Goal: Task Accomplishment & Management: Manage account settings

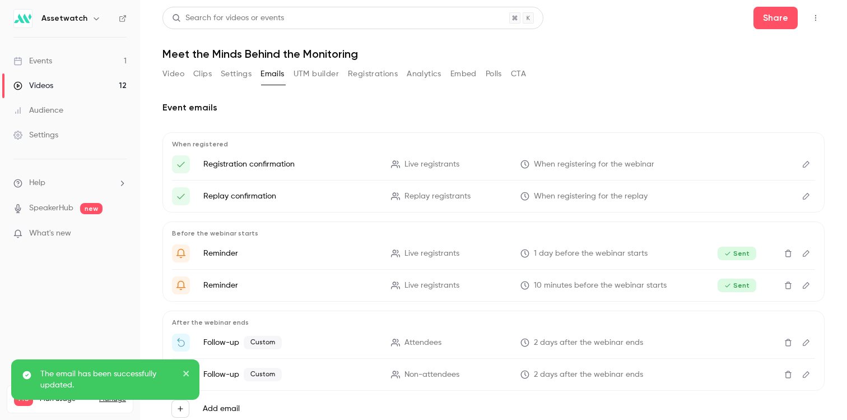
scroll to position [29, 0]
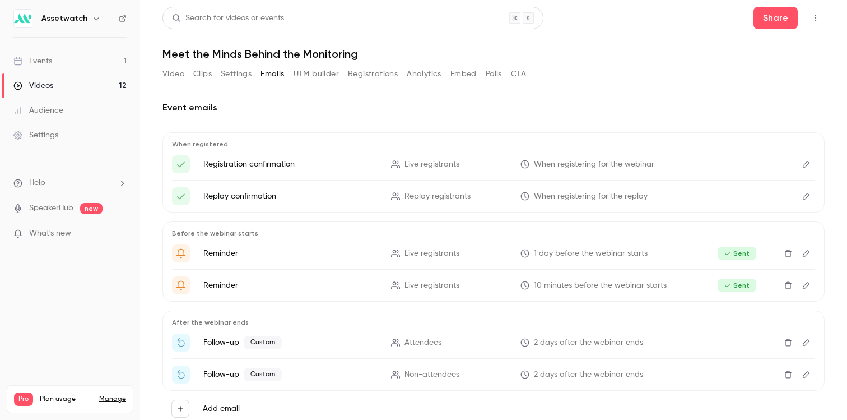
click at [57, 60] on link "Events 1" at bounding box center [70, 61] width 140 height 25
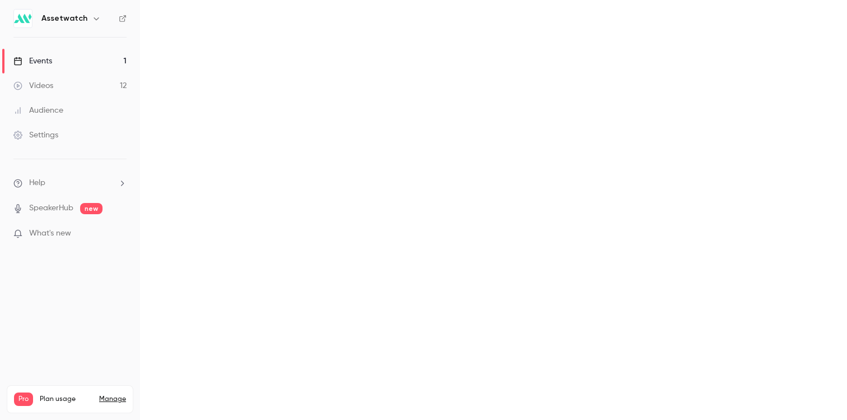
click at [56, 85] on link "Videos 12" at bounding box center [70, 85] width 140 height 25
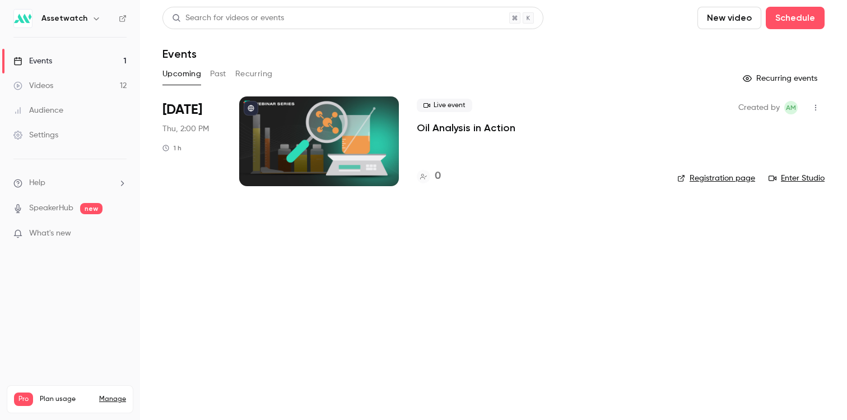
click at [71, 88] on link "Videos 12" at bounding box center [70, 85] width 140 height 25
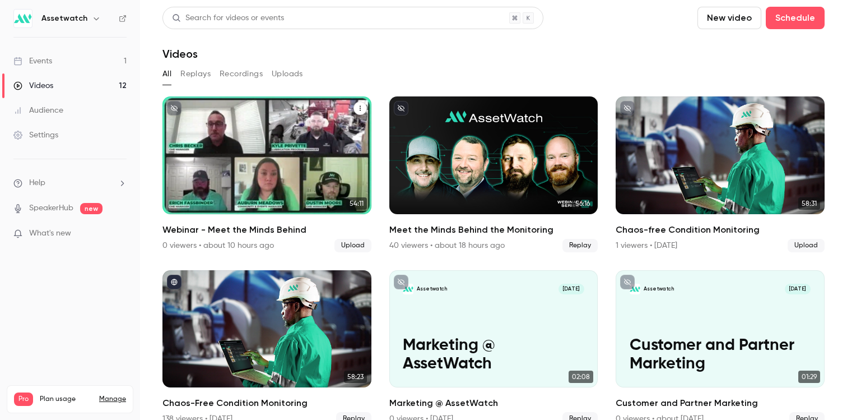
click at [250, 160] on div "Assetwatch Aug 14 Webinar - Meet the Minds Behind" at bounding box center [267, 155] width 209 height 118
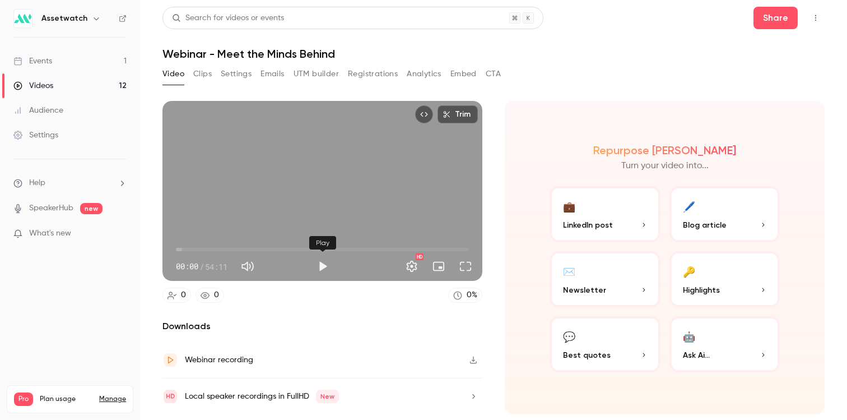
click at [318, 265] on button "Play" at bounding box center [323, 266] width 22 height 22
click at [355, 246] on span "00:06" at bounding box center [322, 249] width 293 height 18
click at [384, 247] on span "33:03" at bounding box center [322, 249] width 293 height 18
click at [398, 249] on span "41:08" at bounding box center [322, 249] width 293 height 18
click at [184, 72] on button "Video" at bounding box center [174, 74] width 22 height 18
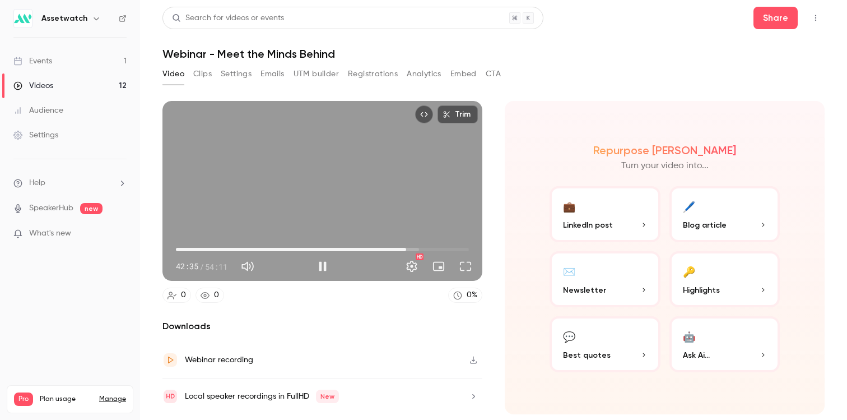
type input "******"
click at [208, 69] on button "Clips" at bounding box center [202, 74] width 18 height 18
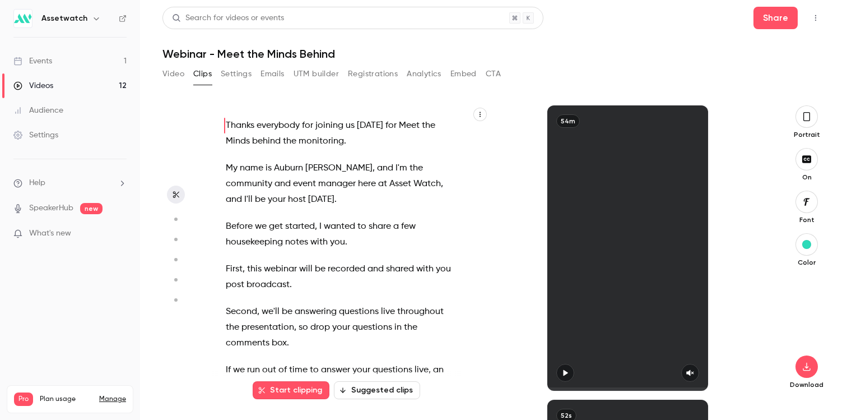
click at [181, 75] on button "Video" at bounding box center [174, 74] width 22 height 18
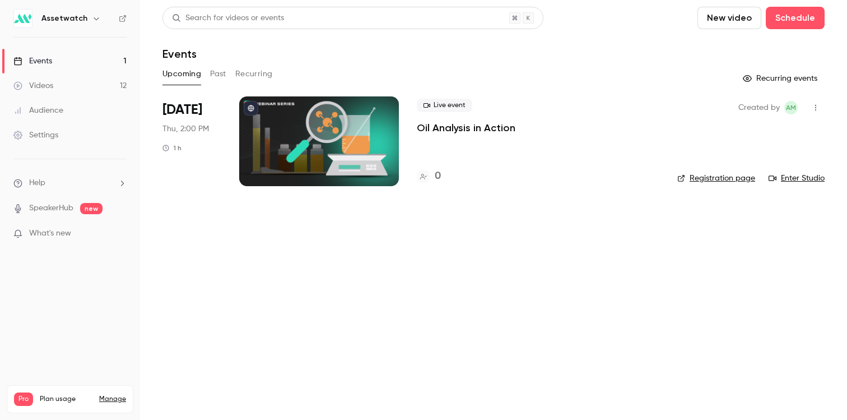
click at [213, 70] on button "Past" at bounding box center [218, 74] width 16 height 18
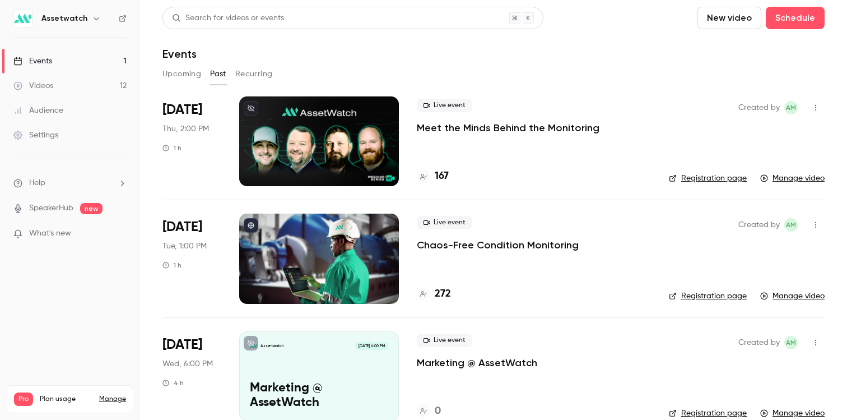
click at [496, 148] on div "Live event Meet the Minds Behind the Monitoring 167" at bounding box center [534, 141] width 234 height 90
click at [499, 121] on p "Meet the Minds Behind the Monitoring" at bounding box center [508, 127] width 183 height 13
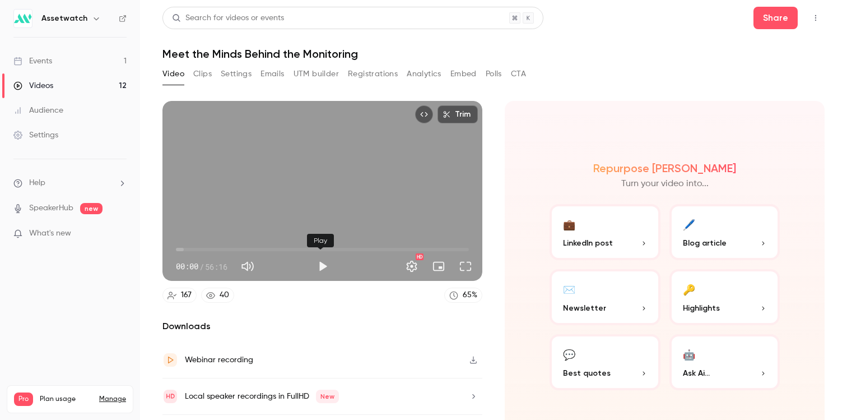
click at [322, 262] on button "Play" at bounding box center [323, 266] width 22 height 22
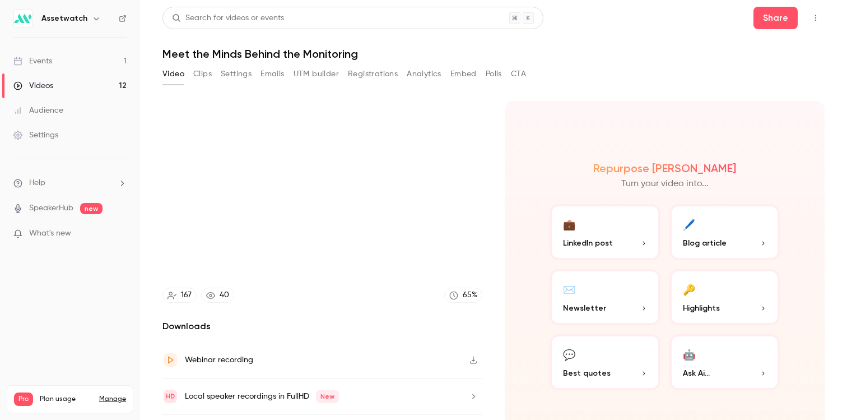
type input "*"
click at [90, 80] on link "Videos 12" at bounding box center [70, 85] width 140 height 25
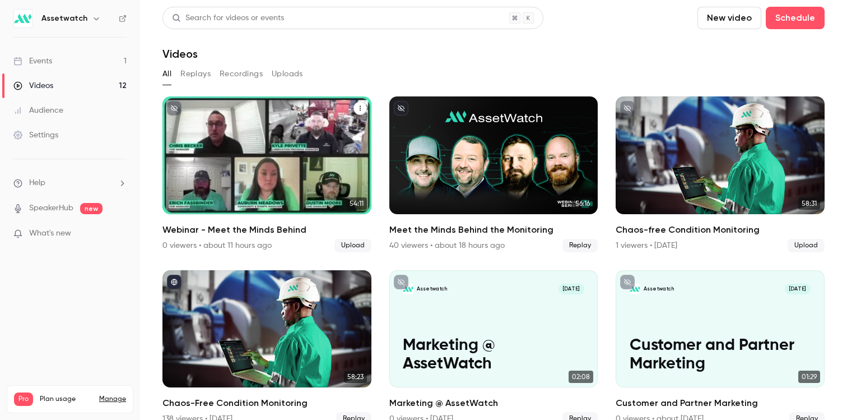
click at [230, 165] on p "Webinar - Meet the Minds Behind" at bounding box center [267, 182] width 181 height 38
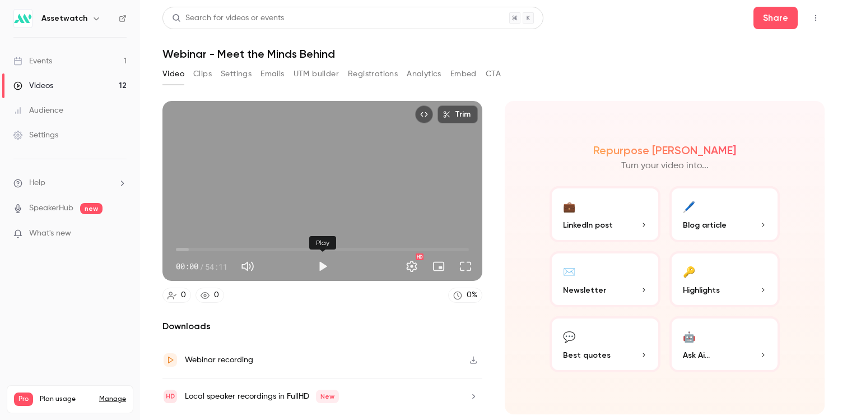
click at [328, 258] on button "Play" at bounding box center [323, 266] width 22 height 22
click at [400, 248] on span "41:20" at bounding box center [322, 249] width 293 height 18
click at [406, 250] on span "42:29" at bounding box center [322, 249] width 293 height 18
click at [404, 250] on span "42:10" at bounding box center [403, 249] width 3 height 3
click at [403, 250] on span "42:11" at bounding box center [403, 249] width 3 height 3
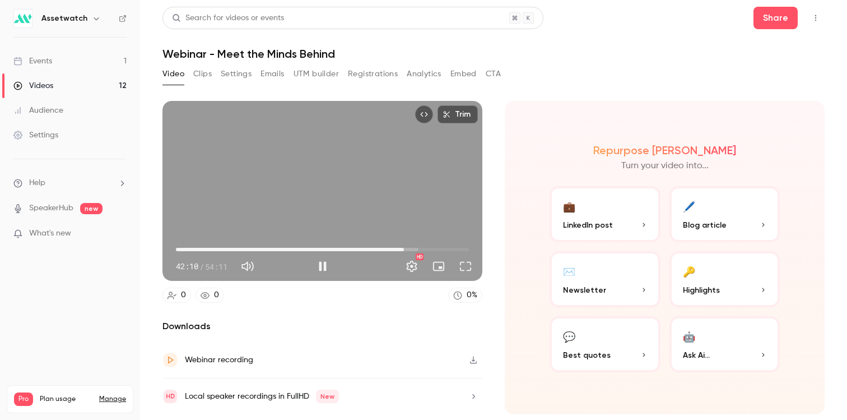
click at [402, 249] on span "42:10" at bounding box center [403, 249] width 3 height 3
click at [405, 248] on span "42:16" at bounding box center [404, 249] width 3 height 3
click at [403, 248] on span "42:04" at bounding box center [403, 249] width 3 height 3
click at [403, 248] on span "42:05" at bounding box center [403, 249] width 3 height 3
click at [406, 248] on span "42:14" at bounding box center [404, 249] width 3 height 3
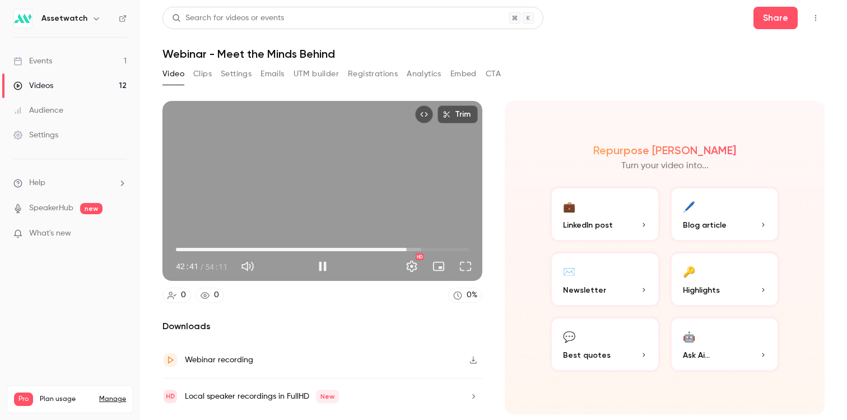
click at [407, 248] on span "42:41" at bounding box center [406, 249] width 3 height 3
click at [406, 248] on span "42:29" at bounding box center [405, 249] width 3 height 3
click at [423, 222] on div "Trim 42:41 42:41 / 54:11 HD" at bounding box center [323, 191] width 320 height 180
type input "******"
click at [59, 86] on link "Videos 12" at bounding box center [70, 85] width 140 height 25
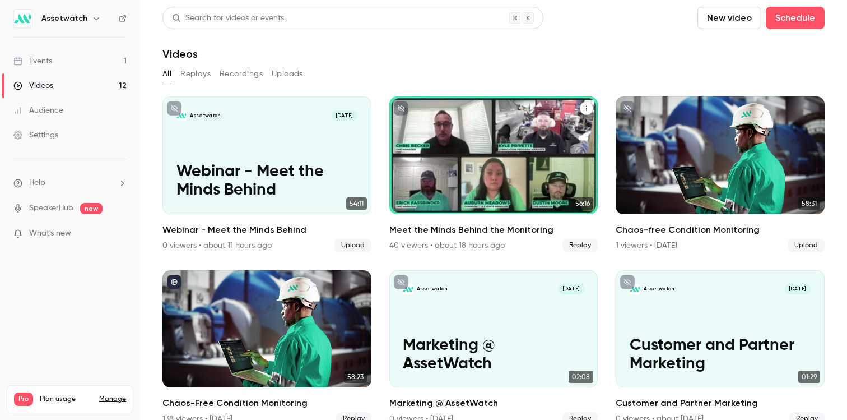
click at [479, 129] on div "Meet the Minds Behind the Monitoring" at bounding box center [493, 155] width 209 height 118
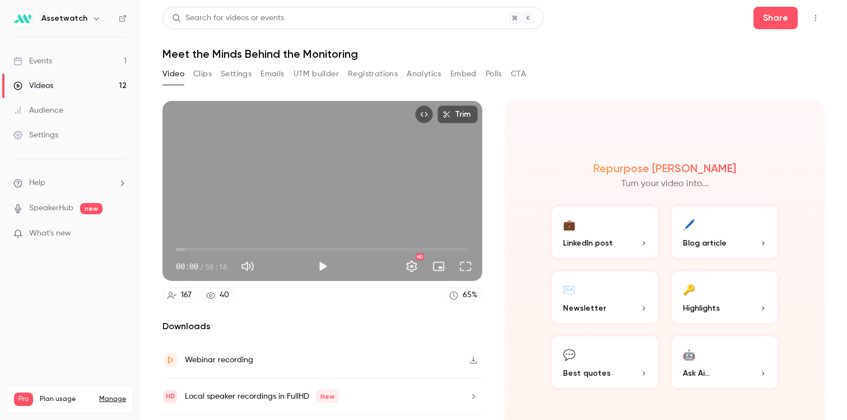
click at [208, 73] on button "Clips" at bounding box center [202, 74] width 18 height 18
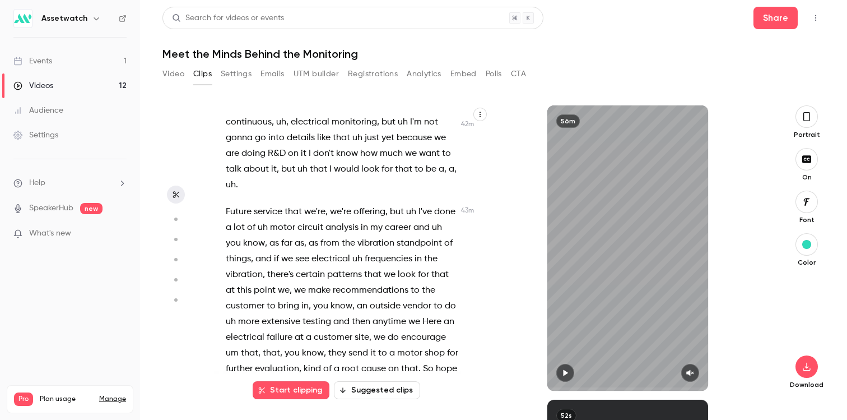
scroll to position [15041, 0]
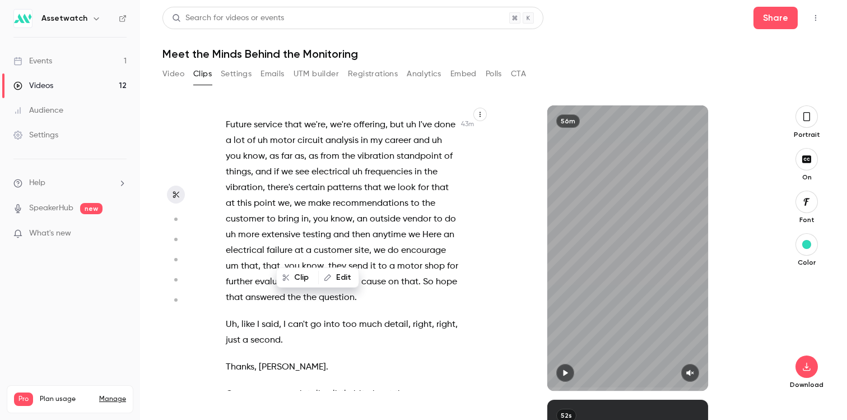
scroll to position [15038, 0]
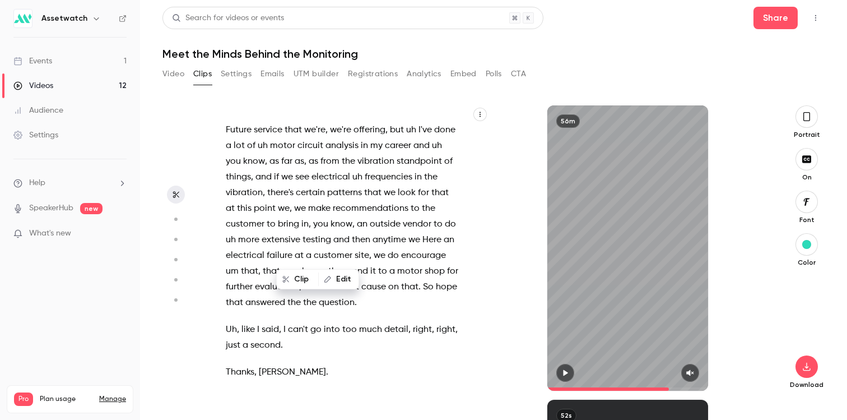
click at [225, 255] on div "Hi , everybody , and thanks for joining . We're gonna give everybody just a min…" at bounding box center [348, 254] width 272 height 274
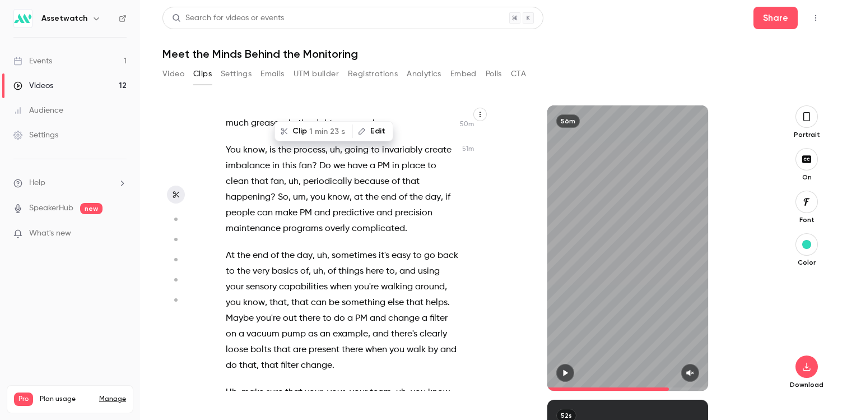
scroll to position [17895, 0]
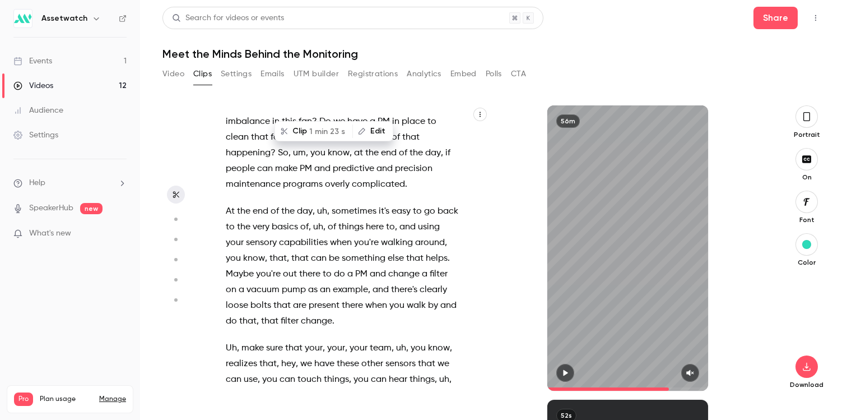
drag, startPoint x: 278, startPoint y: 265, endPoint x: 312, endPoint y: 301, distance: 49.2
click at [312, 301] on div "Hi , everybody , and thanks for joining . We're gonna give everybody just a min…" at bounding box center [348, 254] width 272 height 274
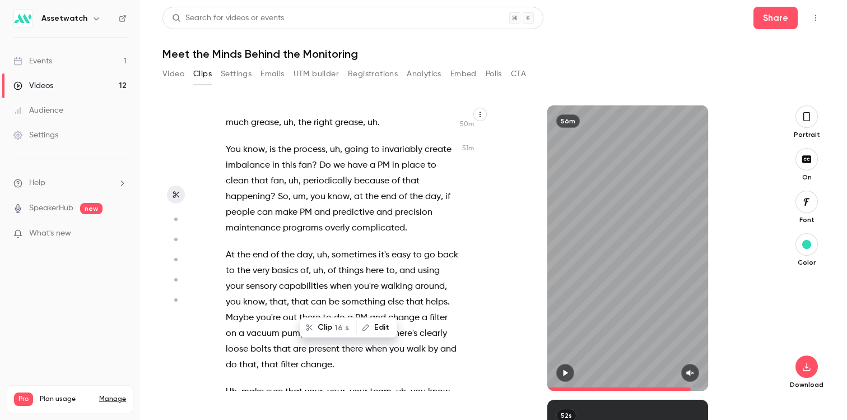
scroll to position [17844, 0]
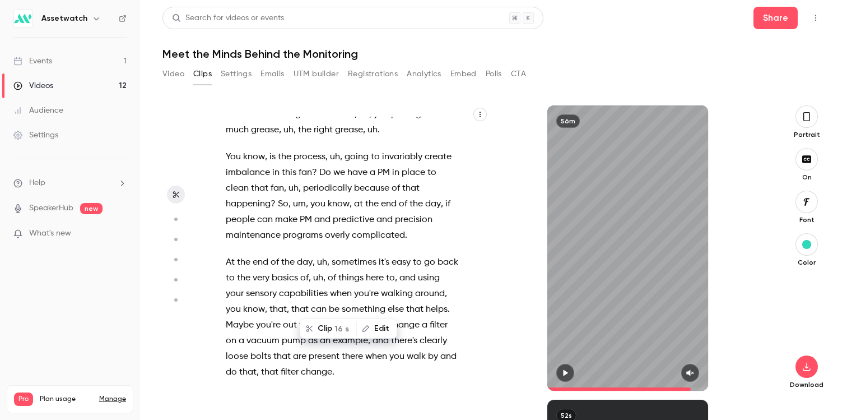
copy div "Uh , what's the most surprising insight that you guys have found from asset dat…"
type input "******"
click at [175, 75] on button "Video" at bounding box center [174, 74] width 22 height 18
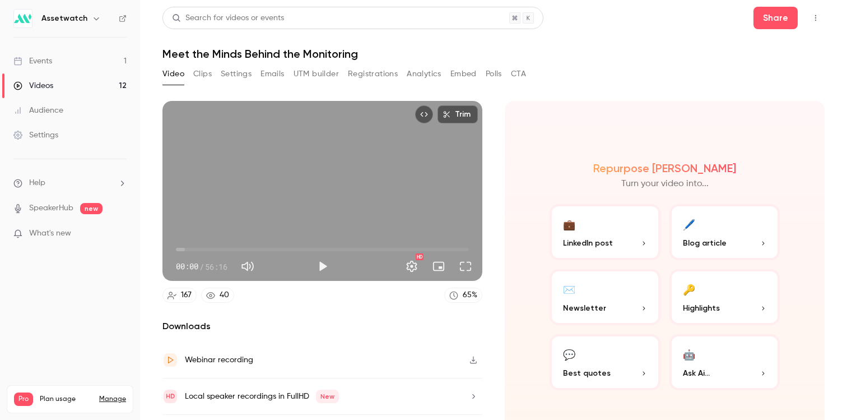
click at [359, 307] on div "Trim 00:00 00:00 / 56:16 HD 167 40 65 % Downloads Webinar recording Local speak…" at bounding box center [323, 276] width 320 height 350
click at [358, 243] on span "35:22" at bounding box center [322, 249] width 293 height 18
click at [369, 244] on span "35:22" at bounding box center [322, 249] width 293 height 18
click at [378, 244] on span "39:11" at bounding box center [322, 249] width 293 height 18
click at [385, 245] on span "40:43" at bounding box center [322, 249] width 293 height 18
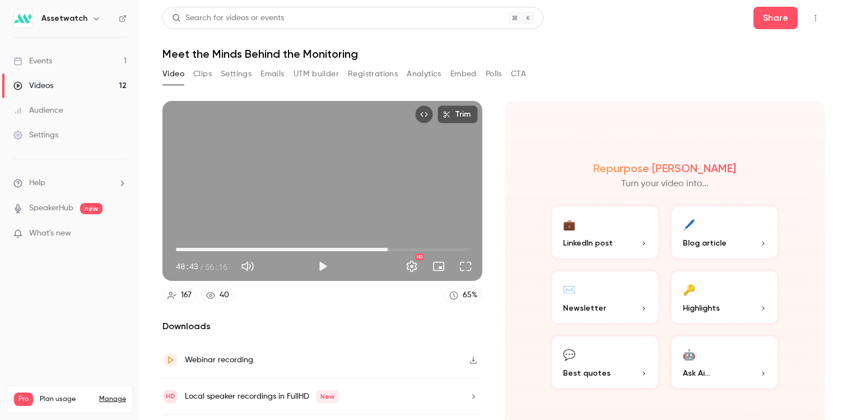
click at [392, 243] on span "40:43" at bounding box center [322, 249] width 293 height 18
click at [396, 248] on span "42:01" at bounding box center [394, 249] width 3 height 3
click at [400, 248] on span "42:47" at bounding box center [398, 249] width 3 height 3
click at [402, 248] on span "43:40" at bounding box center [403, 249] width 3 height 3
click at [401, 248] on span "43:33" at bounding box center [402, 249] width 3 height 3
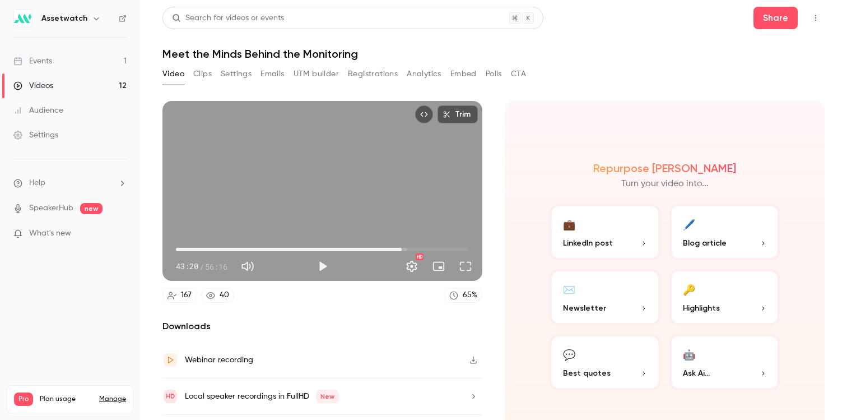
click at [400, 248] on span "43:20" at bounding box center [401, 249] width 3 height 3
click at [398, 248] on span "42:54" at bounding box center [399, 249] width 3 height 3
click at [397, 248] on span "42:41" at bounding box center [398, 249] width 3 height 3
click at [317, 258] on button "Play" at bounding box center [323, 266] width 22 height 22
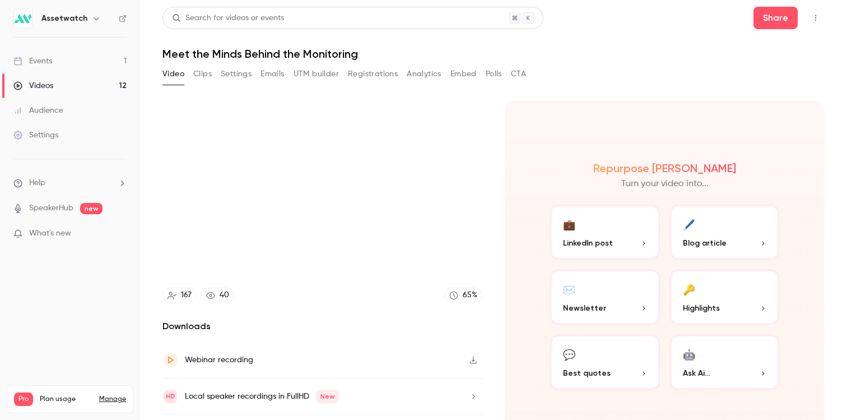
click at [506, 243] on div "Repurpose Ai Turn your video into... 💼 LinkedIn post 🖊️ Blog article ✉️ Newslet…" at bounding box center [665, 276] width 320 height 350
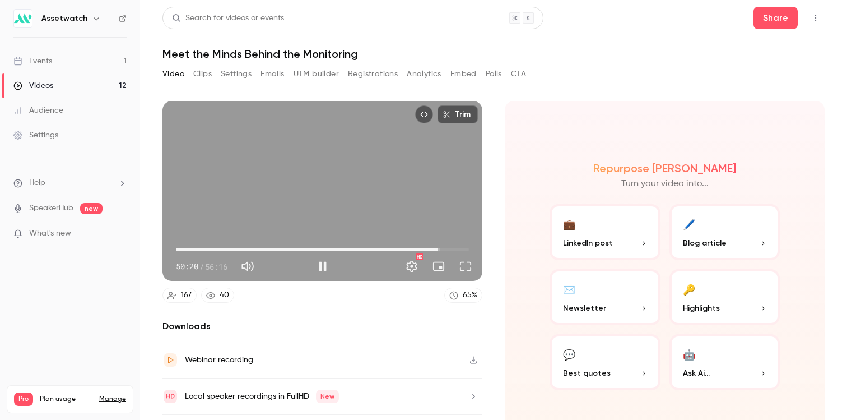
drag, startPoint x: 403, startPoint y: 245, endPoint x: 434, endPoint y: 245, distance: 30.8
click at [437, 248] on span "50:20" at bounding box center [438, 249] width 3 height 3
click at [434, 248] on span "49:53" at bounding box center [435, 249] width 3 height 3
click at [435, 248] on span "50:00" at bounding box center [436, 249] width 3 height 3
click at [436, 248] on span "50:13" at bounding box center [437, 249] width 3 height 3
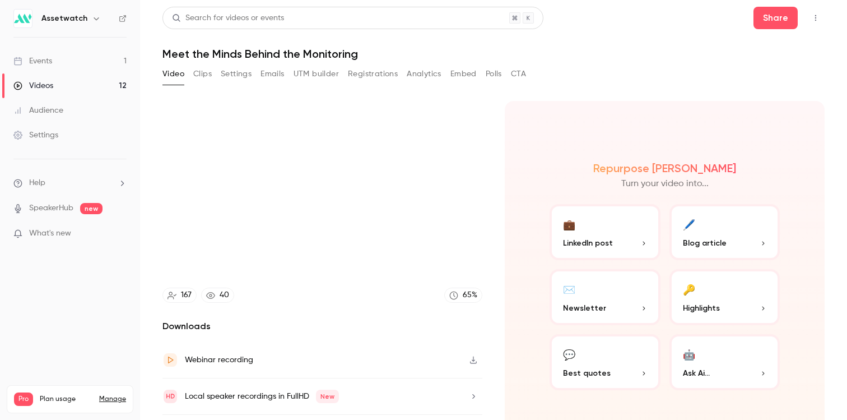
type input "****"
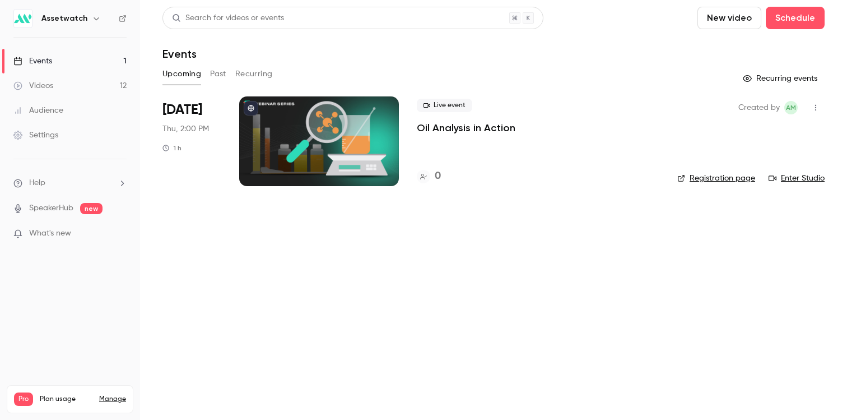
click at [222, 75] on button "Past" at bounding box center [218, 74] width 16 height 18
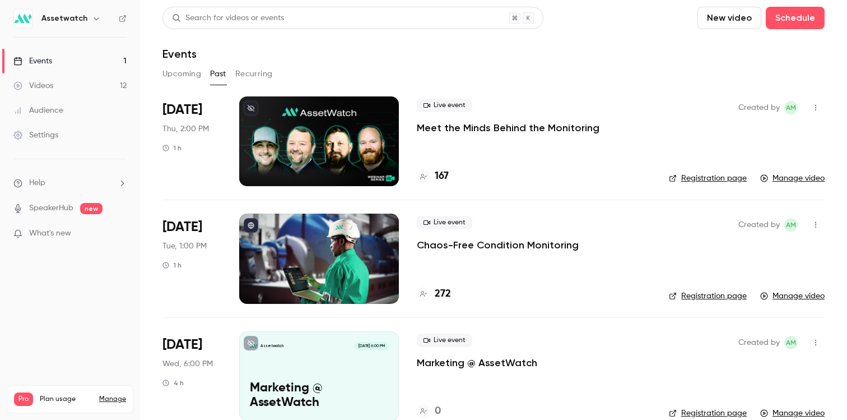
click at [509, 121] on p "Meet the Minds Behind the Monitoring" at bounding box center [508, 127] width 183 height 13
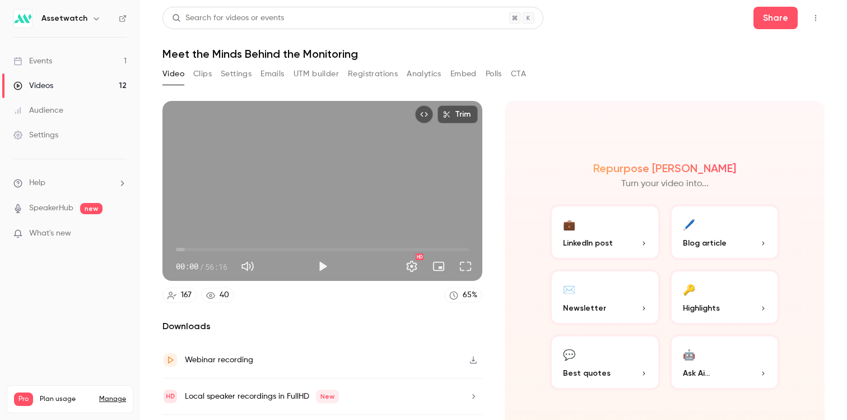
click at [206, 75] on button "Clips" at bounding box center [202, 74] width 18 height 18
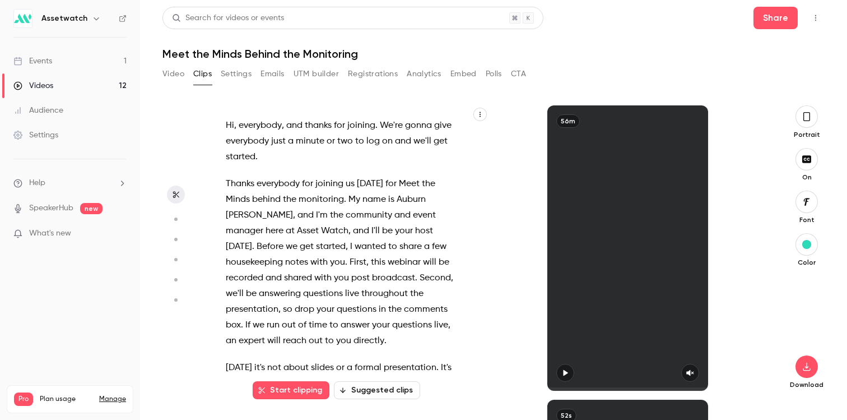
click at [267, 69] on button "Emails" at bounding box center [273, 74] width 24 height 18
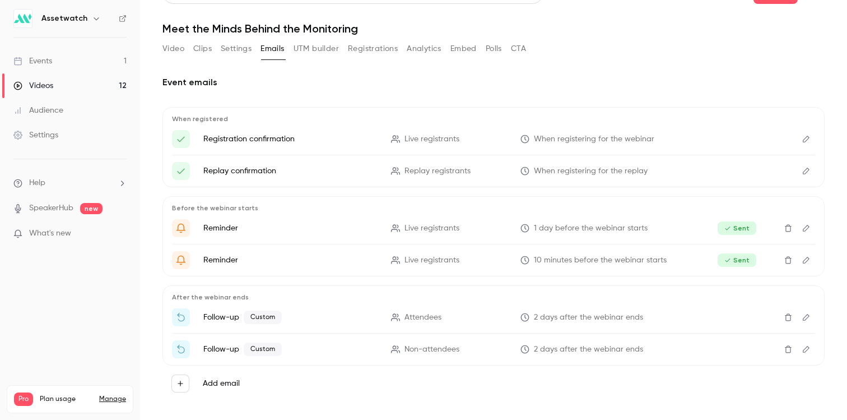
scroll to position [29, 0]
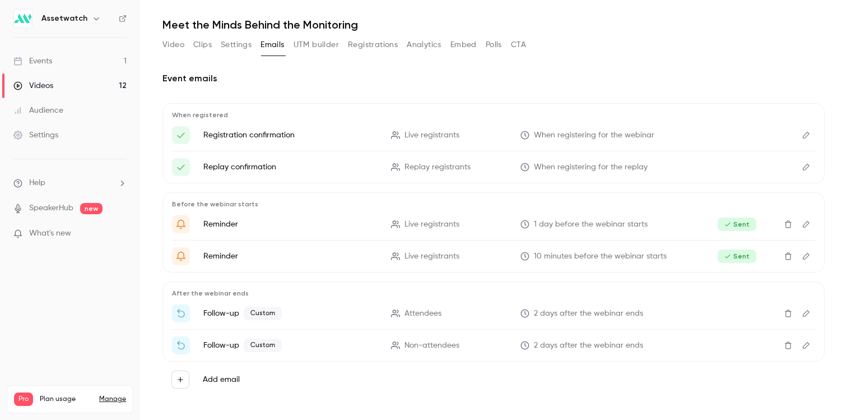
click at [784, 314] on icon "Delete" at bounding box center [788, 313] width 9 height 8
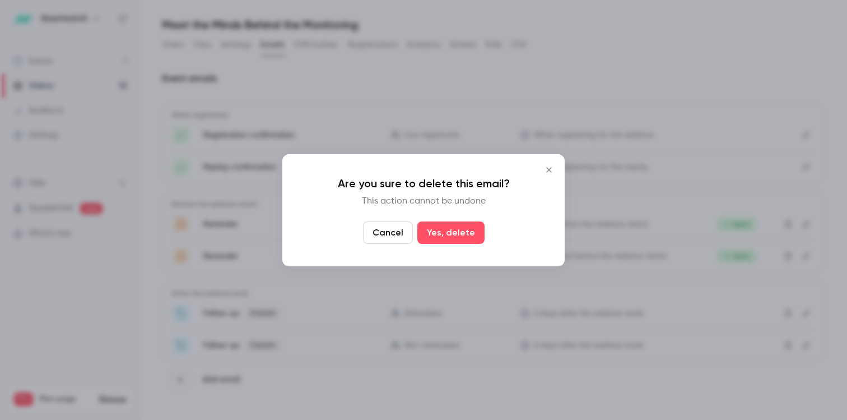
click at [553, 166] on icon "Close" at bounding box center [548, 169] width 13 height 9
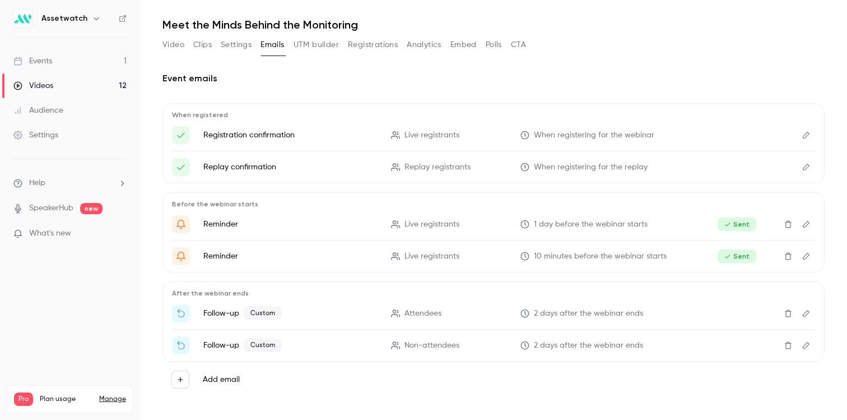
click at [802, 313] on icon "Edit" at bounding box center [806, 313] width 9 height 8
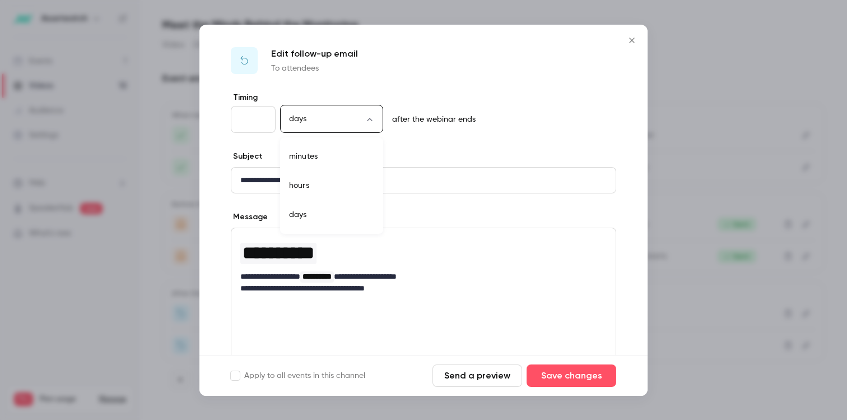
click at [308, 118] on body "**********" at bounding box center [423, 210] width 847 height 420
click at [272, 115] on div at bounding box center [423, 210] width 847 height 420
click at [264, 116] on input "*" at bounding box center [253, 119] width 45 height 27
click at [263, 118] on input "*" at bounding box center [253, 119] width 45 height 27
type input "*"
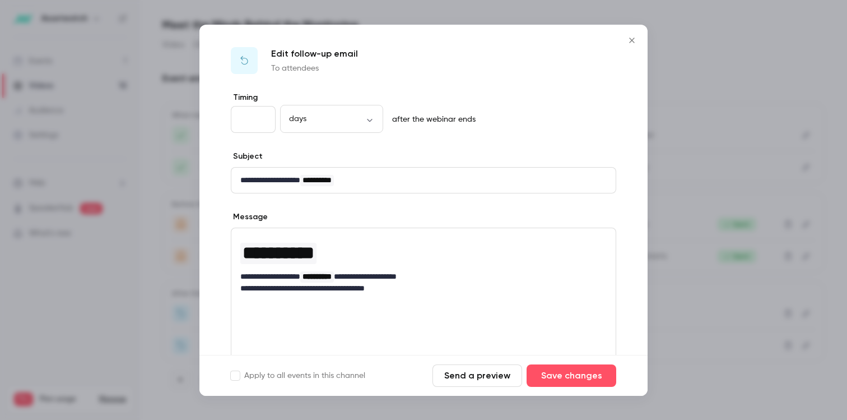
click at [263, 118] on input "*" at bounding box center [253, 119] width 45 height 27
click at [568, 380] on button "Save changes" at bounding box center [572, 375] width 90 height 22
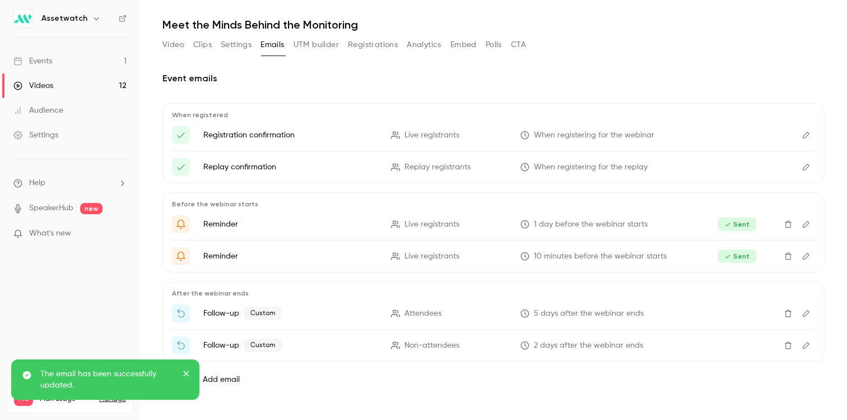
click at [802, 344] on icon "Edit" at bounding box center [806, 345] width 9 height 8
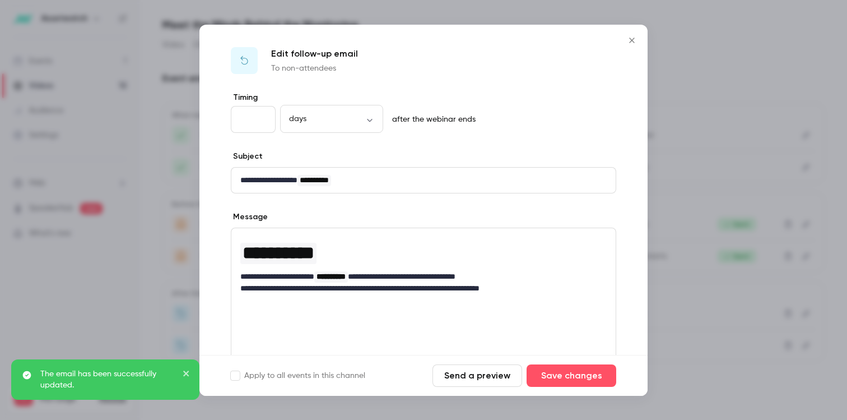
click at [259, 117] on input "*" at bounding box center [253, 119] width 45 height 27
click at [262, 117] on input "*" at bounding box center [253, 119] width 45 height 27
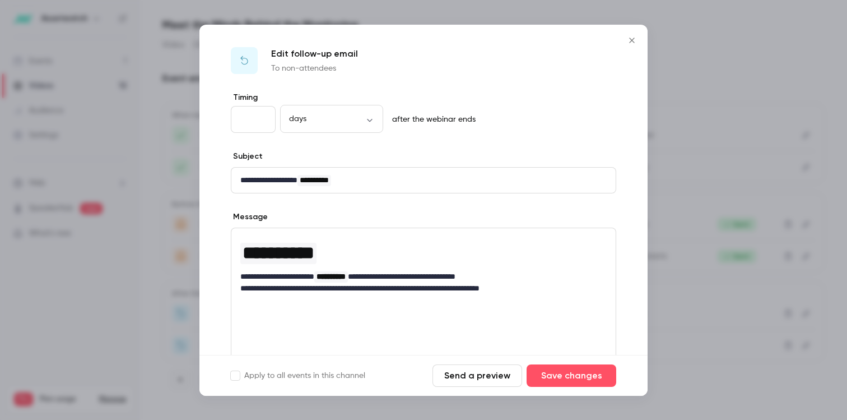
type input "*"
click at [262, 117] on input "*" at bounding box center [253, 119] width 45 height 27
click at [573, 379] on button "Save changes" at bounding box center [572, 375] width 90 height 22
